Goal: Task Accomplishment & Management: Use online tool/utility

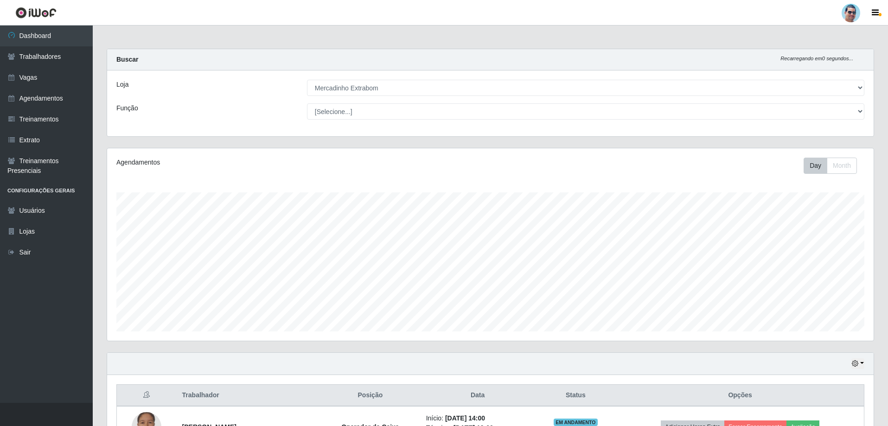
select select "175"
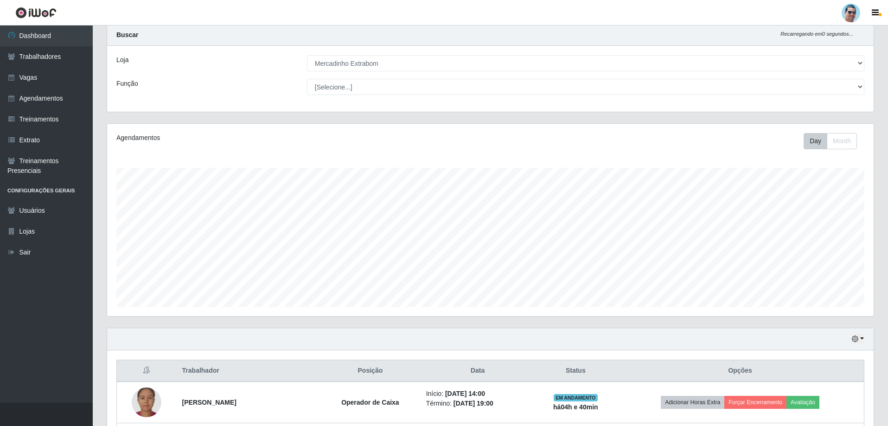
scroll to position [192, 767]
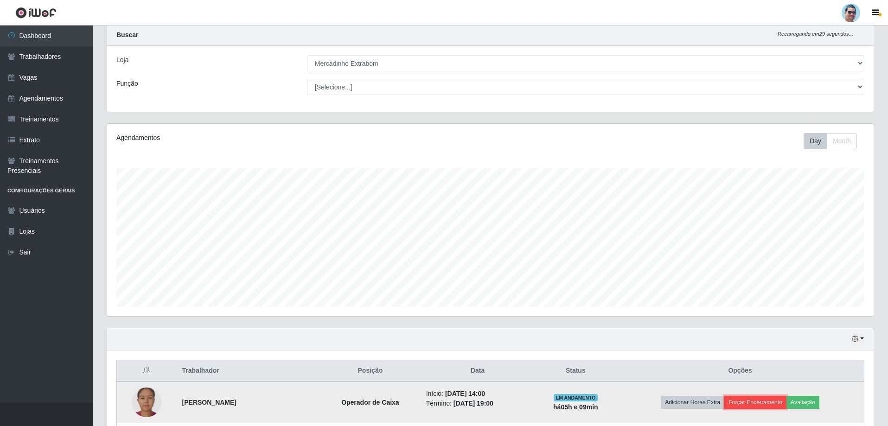
click at [753, 398] on button "Forçar Encerramento" at bounding box center [755, 402] width 62 height 13
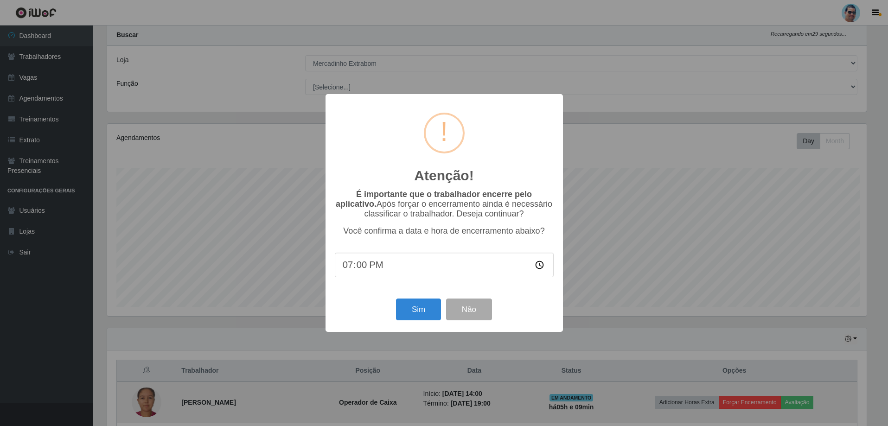
scroll to position [192, 762]
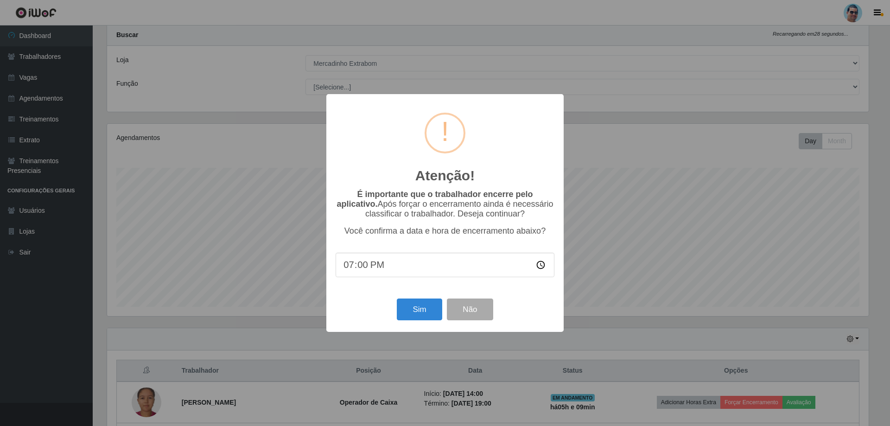
click at [720, 295] on div "Atenção! × É importante que o trabalhador encerre pelo aplicativo. Após forçar …" at bounding box center [445, 213] width 890 height 426
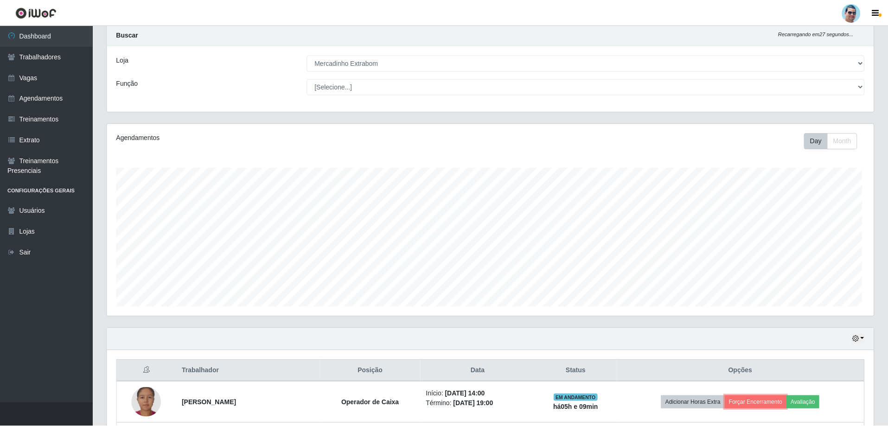
scroll to position [192, 767]
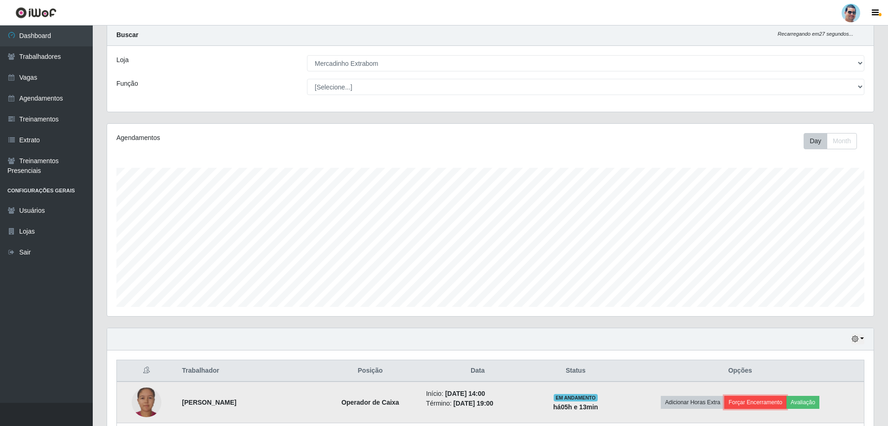
click at [748, 402] on button "Forçar Encerramento" at bounding box center [755, 402] width 62 height 13
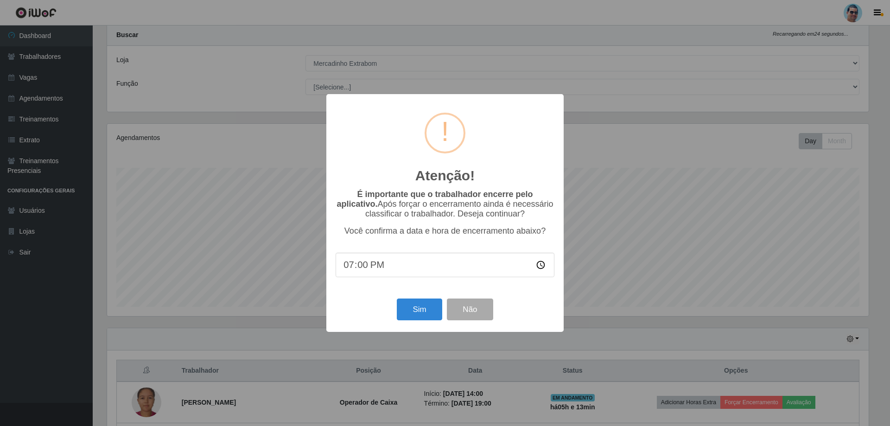
click at [363, 271] on input "19:00" at bounding box center [445, 265] width 219 height 25
type input "19:07"
click at [426, 309] on button "Sim" at bounding box center [419, 310] width 45 height 22
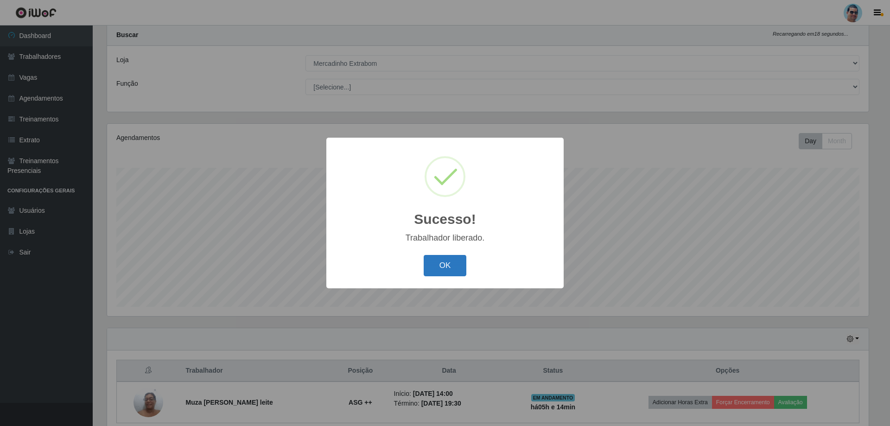
click at [455, 263] on button "OK" at bounding box center [445, 266] width 43 height 22
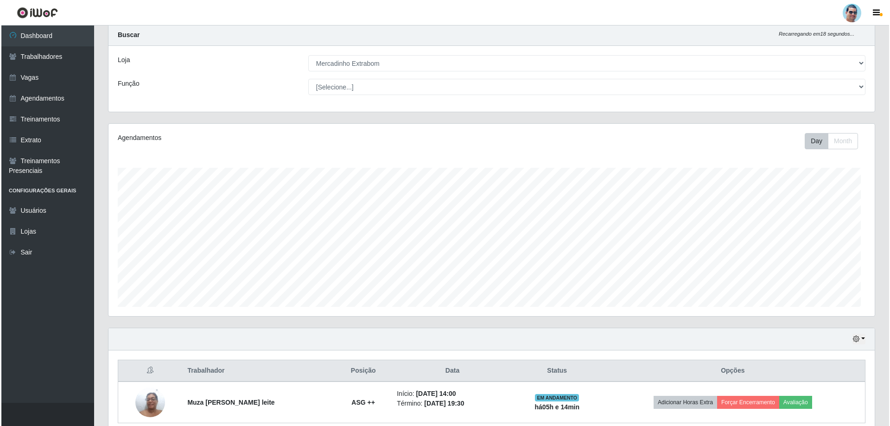
scroll to position [192, 767]
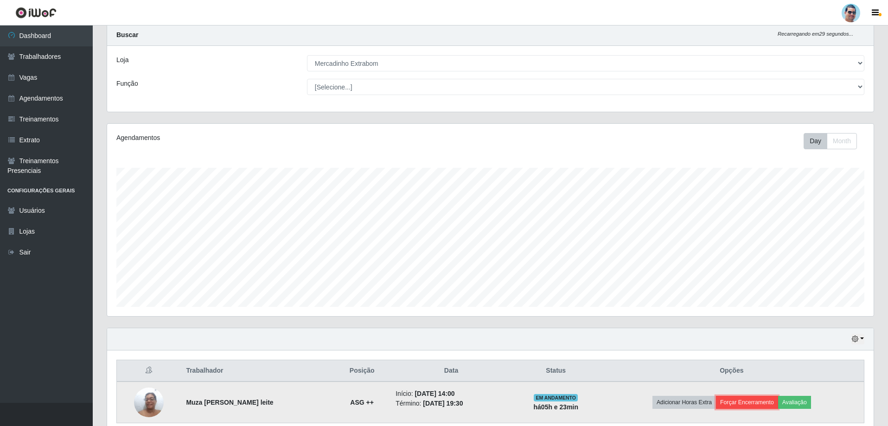
click at [753, 404] on button "Forçar Encerramento" at bounding box center [747, 402] width 62 height 13
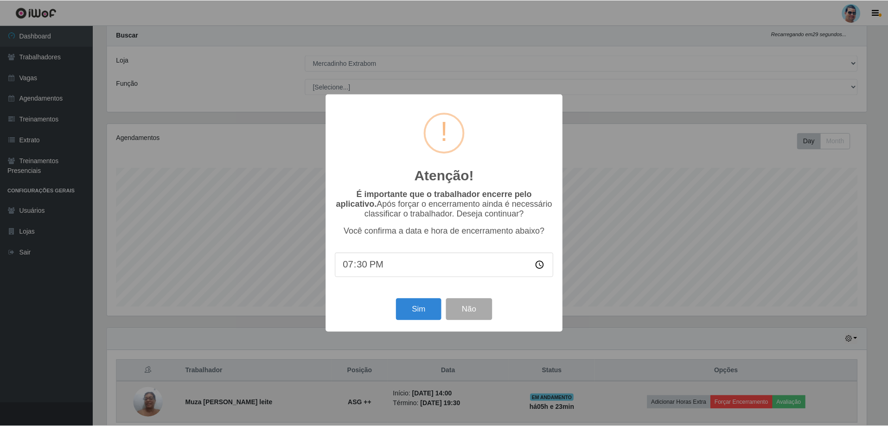
scroll to position [192, 762]
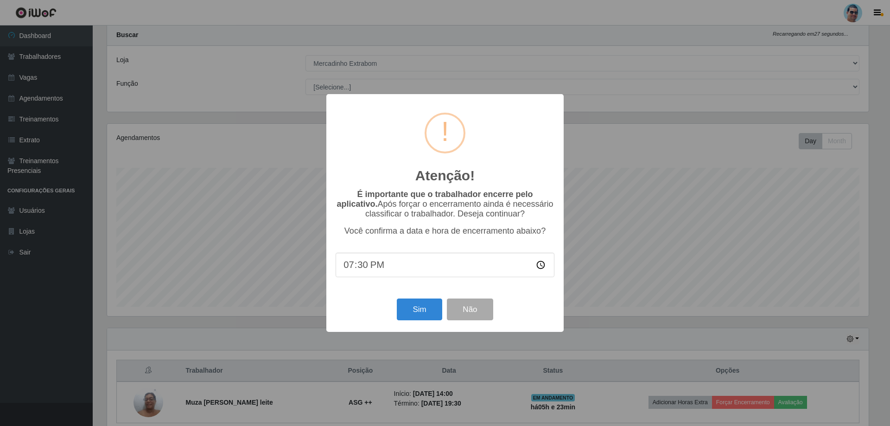
click at [364, 270] on input "19:30" at bounding box center [445, 265] width 219 height 25
type input "19:15"
click at [422, 310] on button "Sim" at bounding box center [419, 310] width 45 height 22
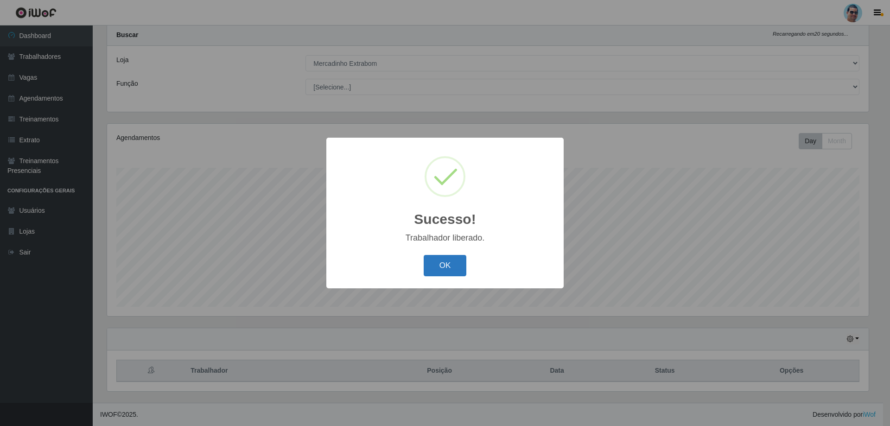
click at [435, 268] on button "OK" at bounding box center [445, 266] width 43 height 22
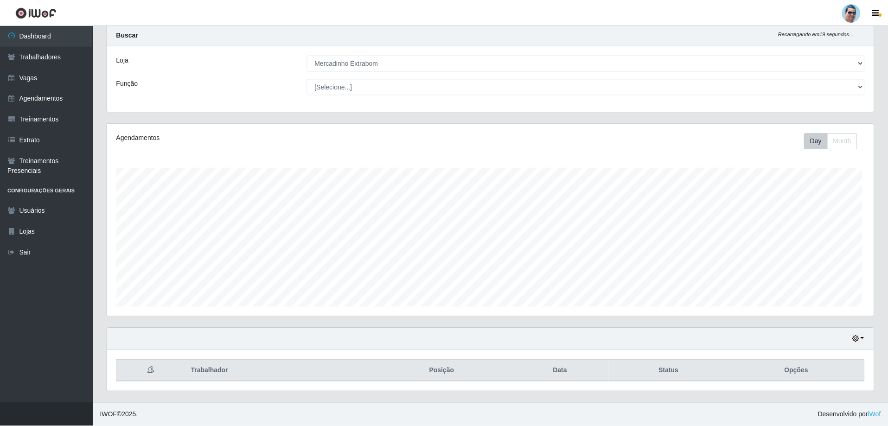
scroll to position [192, 767]
